Goal: Information Seeking & Learning: Compare options

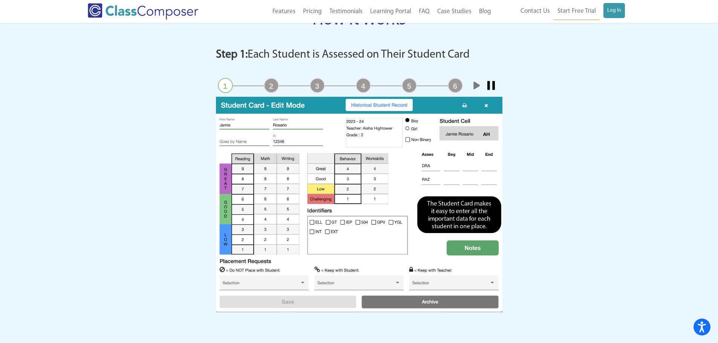
scroll to position [716, 0]
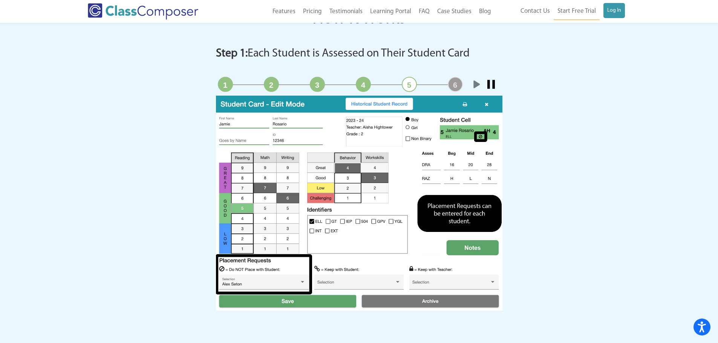
click at [478, 81] on link "Start" at bounding box center [476, 84] width 15 height 15
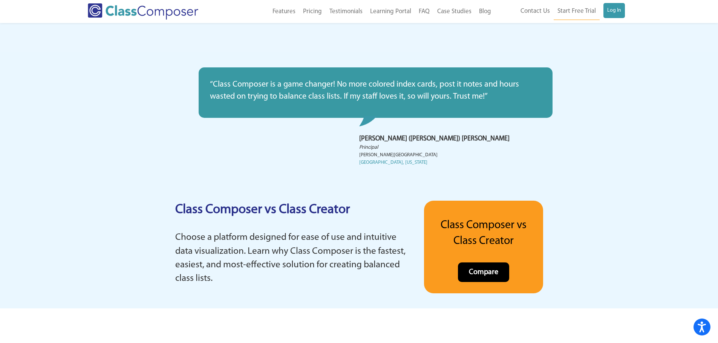
scroll to position [1395, 0]
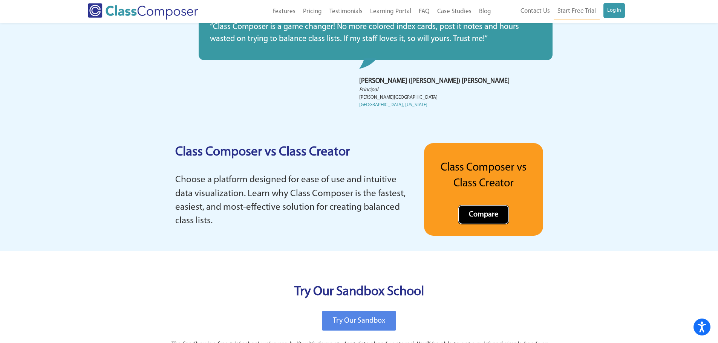
click at [498, 213] on link "Compare" at bounding box center [483, 215] width 51 height 20
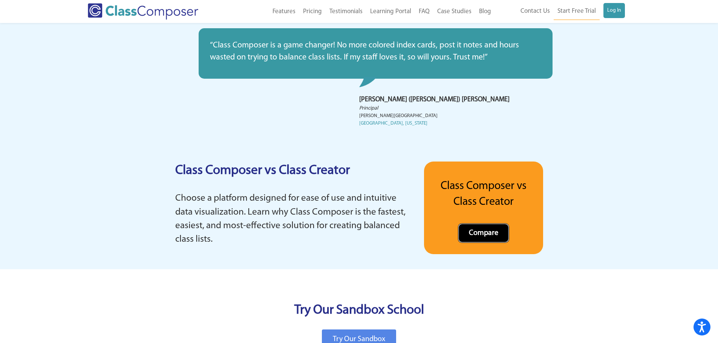
scroll to position [1357, 0]
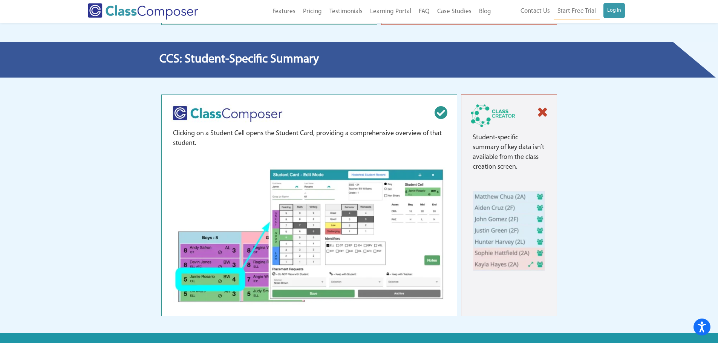
scroll to position [3807, 0]
